Goal: Use online tool/utility: Utilize a website feature to perform a specific function

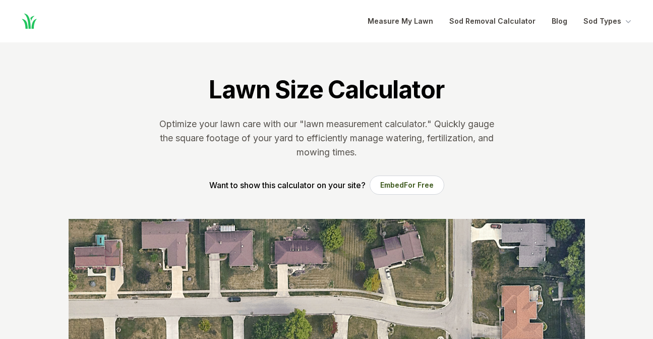
scroll to position [188, 0]
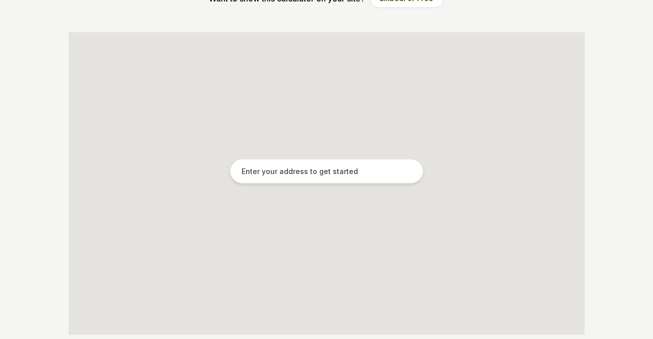
scroll to position [187, 0]
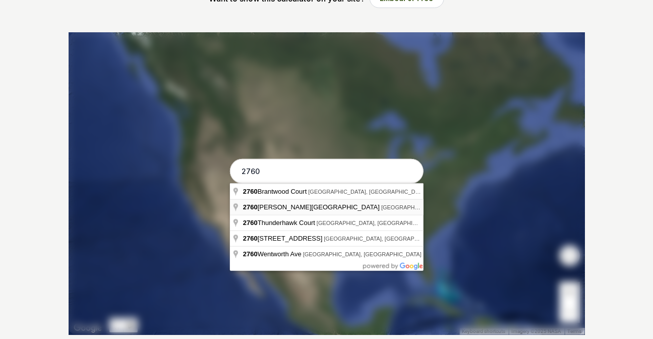
type input "2760 Coppersmith Ave, Dayton, OH"
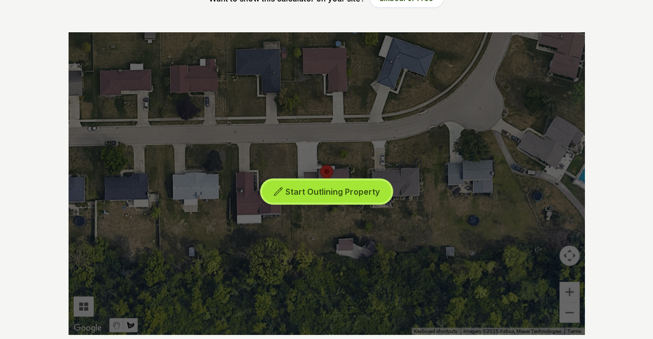
click at [345, 195] on span "Start Outlining Property" at bounding box center [332, 192] width 94 height 10
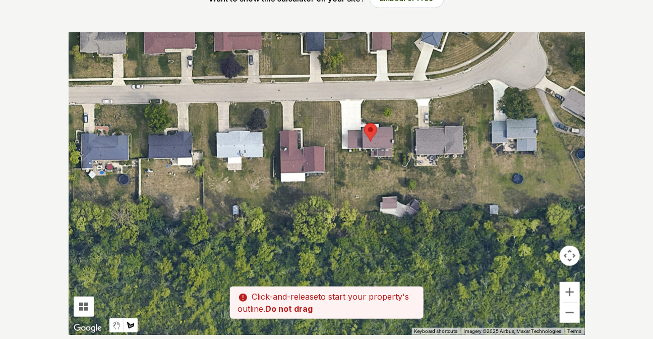
drag, startPoint x: 343, startPoint y: 263, endPoint x: 411, endPoint y: 224, distance: 77.7
click at [411, 224] on div at bounding box center [327, 183] width 516 height 303
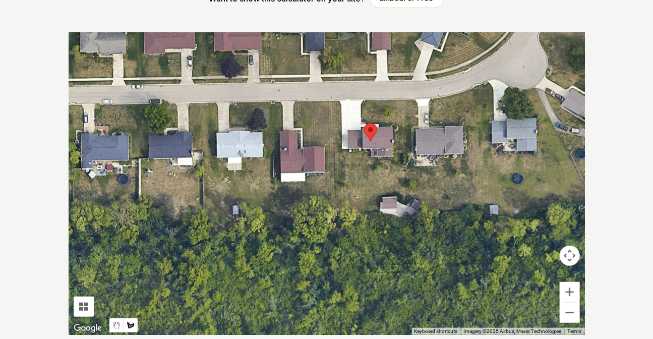
click at [331, 101] on div at bounding box center [327, 183] width 516 height 303
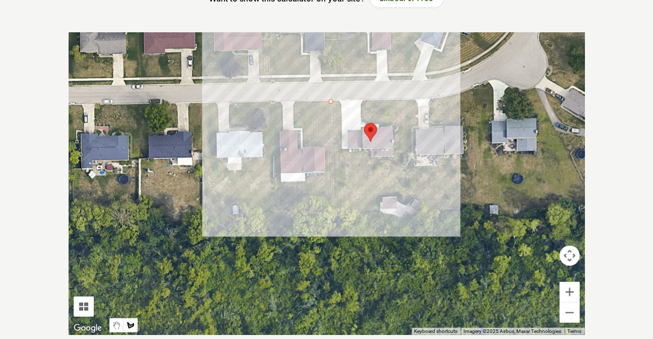
click at [334, 211] on div at bounding box center [327, 183] width 516 height 303
click at [378, 212] on div at bounding box center [327, 183] width 516 height 303
click at [381, 197] on div at bounding box center [327, 183] width 516 height 303
click at [404, 203] on div at bounding box center [327, 183] width 516 height 303
click at [403, 98] on div at bounding box center [327, 183] width 516 height 303
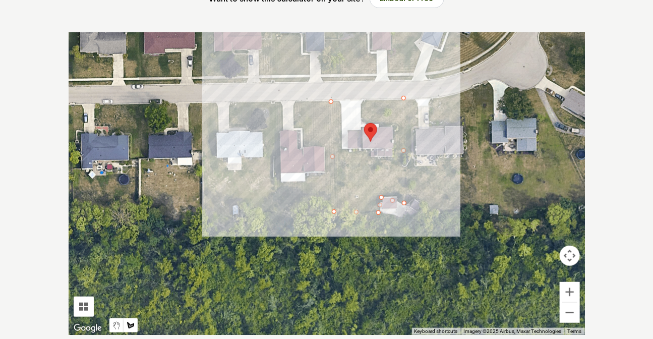
click at [363, 99] on div at bounding box center [327, 183] width 516 height 303
click at [360, 114] on div at bounding box center [327, 183] width 516 height 303
click at [375, 123] on div at bounding box center [327, 183] width 516 height 303
click at [396, 126] on div at bounding box center [327, 183] width 516 height 303
click at [396, 160] on div at bounding box center [327, 183] width 516 height 303
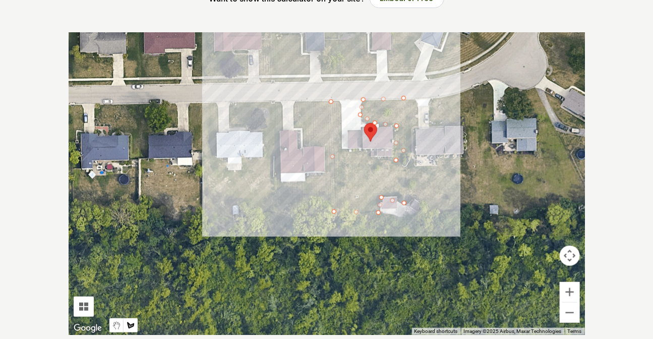
click at [370, 158] on div at bounding box center [327, 183] width 516 height 303
click at [368, 152] on div at bounding box center [327, 183] width 516 height 303
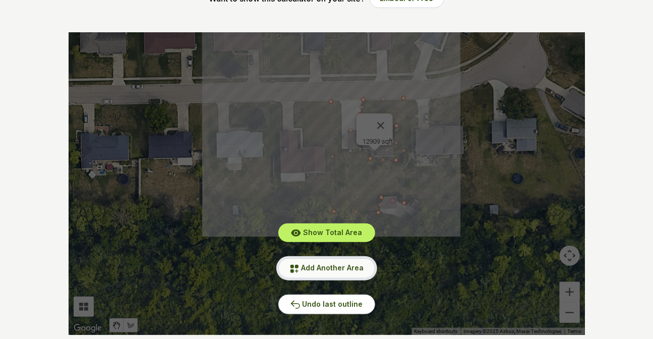
click at [332, 269] on span "Add Another Area" at bounding box center [333, 267] width 63 height 9
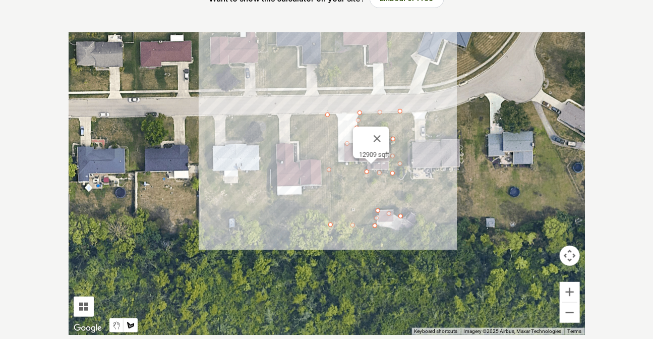
drag, startPoint x: 349, startPoint y: 131, endPoint x: 345, endPoint y: 146, distance: 15.5
click at [345, 146] on div at bounding box center [327, 183] width 516 height 303
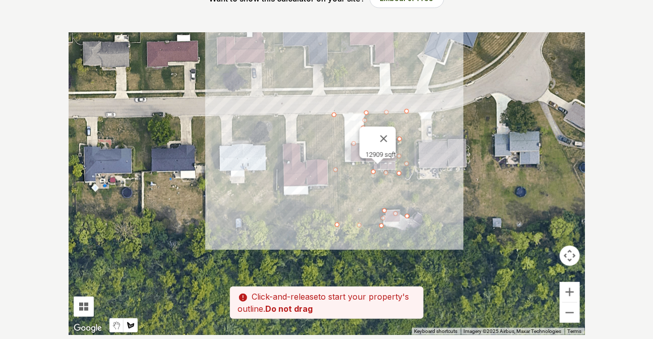
drag, startPoint x: 328, startPoint y: 113, endPoint x: 336, endPoint y: 114, distance: 8.6
click at [336, 114] on div at bounding box center [327, 183] width 516 height 303
click at [388, 131] on button "Close" at bounding box center [384, 139] width 24 height 24
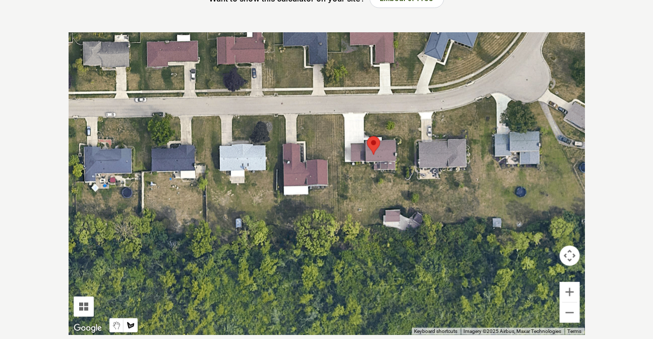
click at [346, 163] on div at bounding box center [327, 183] width 516 height 303
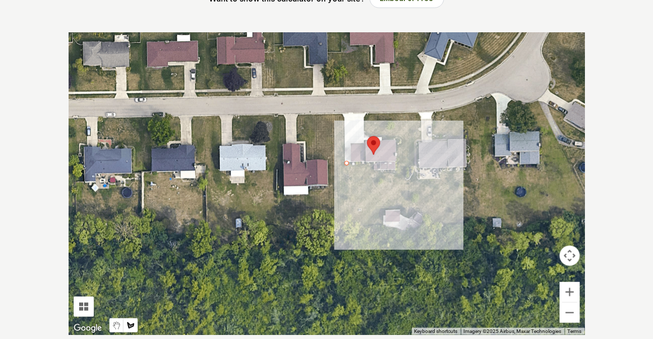
click at [374, 169] on div at bounding box center [327, 183] width 516 height 303
click at [396, 169] on div at bounding box center [327, 183] width 516 height 303
click at [394, 137] on div at bounding box center [327, 183] width 516 height 303
click at [365, 134] on div at bounding box center [327, 183] width 516 height 303
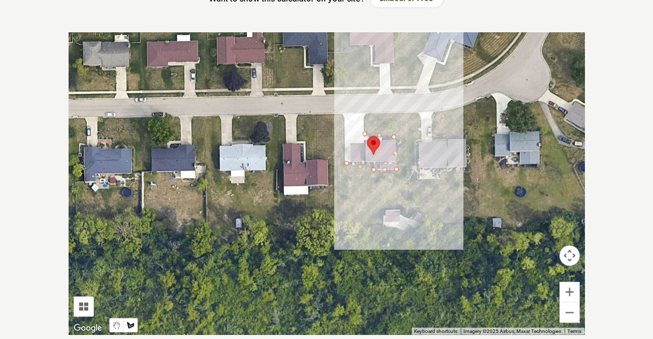
click at [366, 113] on div at bounding box center [327, 183] width 516 height 303
click at [408, 112] on div at bounding box center [327, 183] width 516 height 303
click at [408, 215] on div at bounding box center [327, 183] width 516 height 303
click at [383, 213] on div at bounding box center [327, 183] width 516 height 303
click at [383, 227] on div at bounding box center [327, 183] width 516 height 303
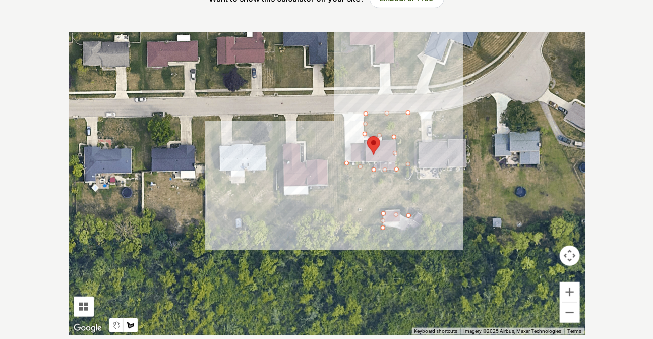
click at [341, 234] on div at bounding box center [327, 183] width 516 height 303
click at [337, 212] on div at bounding box center [327, 183] width 516 height 303
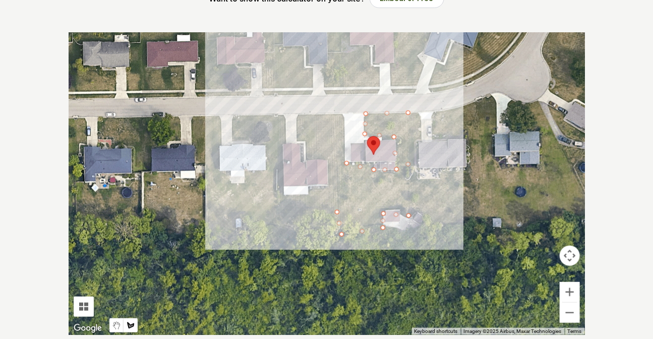
click at [332, 113] on div at bounding box center [327, 183] width 516 height 303
click at [343, 115] on div at bounding box center [327, 183] width 516 height 303
click at [344, 141] on div at bounding box center [327, 183] width 516 height 303
click at [343, 161] on div at bounding box center [327, 183] width 516 height 303
